Goal: Task Accomplishment & Management: Use online tool/utility

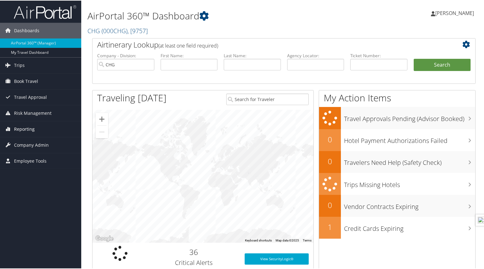
click at [42, 126] on link "Reporting" at bounding box center [40, 129] width 81 height 16
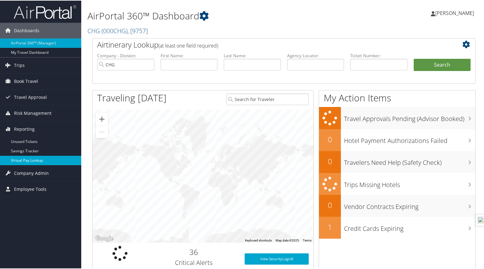
click at [24, 161] on link "Virtual Pay Lookup" at bounding box center [40, 159] width 81 height 9
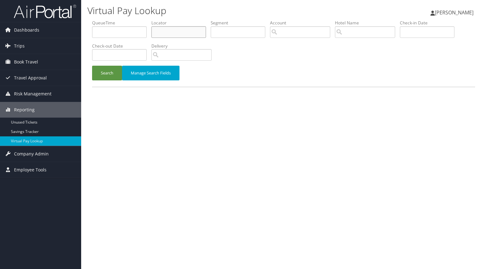
click at [178, 28] on input "text" at bounding box center [179, 32] width 55 height 12
paste input "LRDEIR"
type input "LRDEIR"
click at [114, 74] on button "Search" at bounding box center [107, 73] width 30 height 15
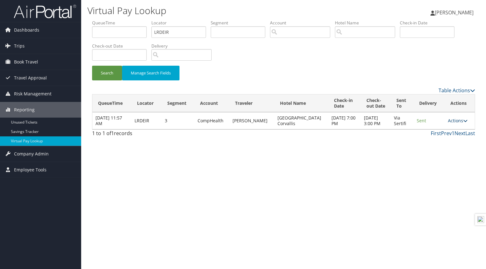
click at [455, 122] on link "Actions" at bounding box center [458, 120] width 20 height 6
click at [456, 120] on link "Actions" at bounding box center [458, 120] width 20 height 6
click at [260, 168] on div "Virtual Pay Lookup [PERSON_NAME] [PERSON_NAME] My Settings Travel Agency Contac…" at bounding box center [283, 134] width 405 height 269
